Goal: Check status

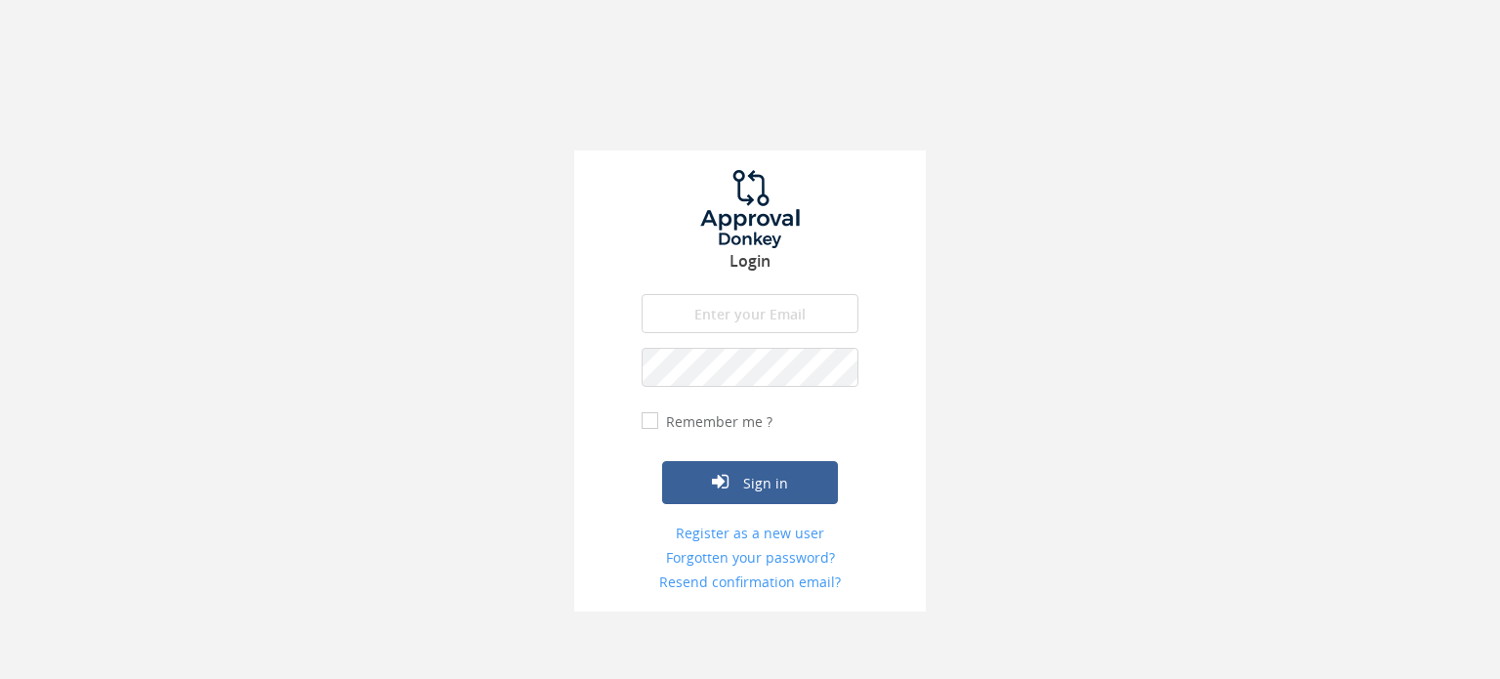
type input "[EMAIL_ADDRESS][DOMAIN_NAME]"
click at [731, 492] on button "Sign in" at bounding box center [750, 482] width 176 height 43
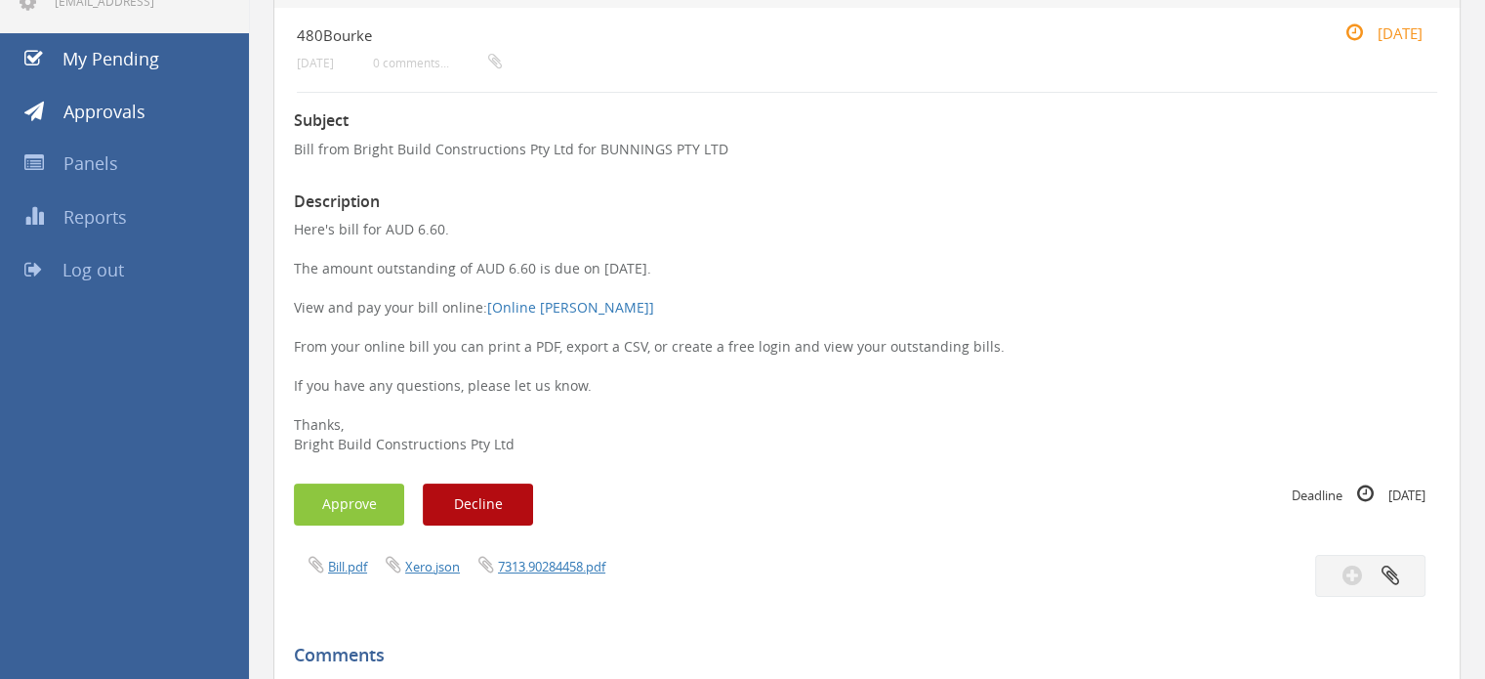
scroll to position [195, 0]
click at [344, 565] on link "Bill.pdf" at bounding box center [347, 565] width 39 height 18
